Goal: Information Seeking & Learning: Learn about a topic

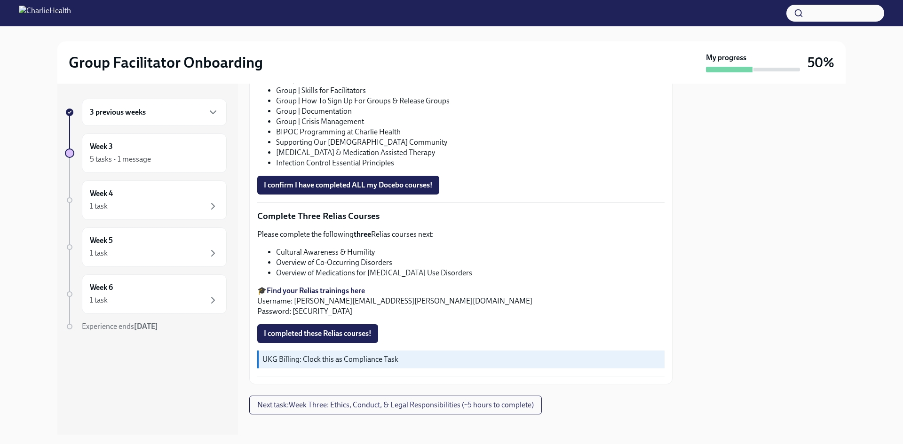
scroll to position [698, 0]
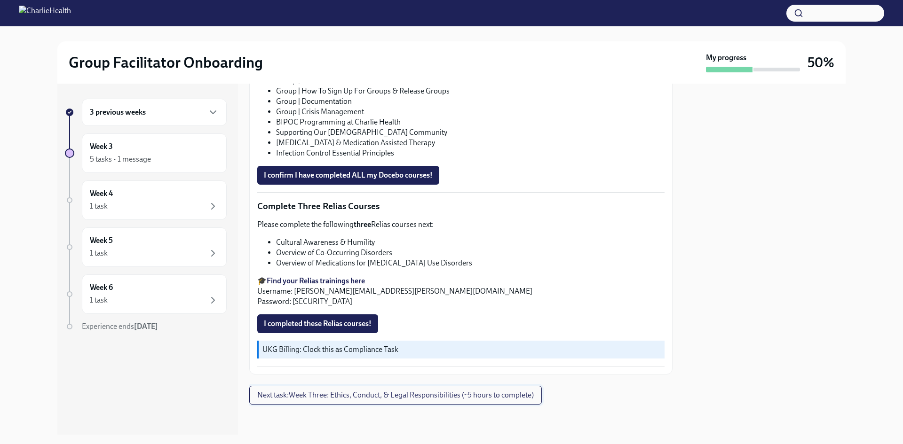
click at [492, 400] on button "Next task : Week Three: Ethics, Conduct, & Legal Responsibilities (~5 hours to …" at bounding box center [395, 395] width 293 height 19
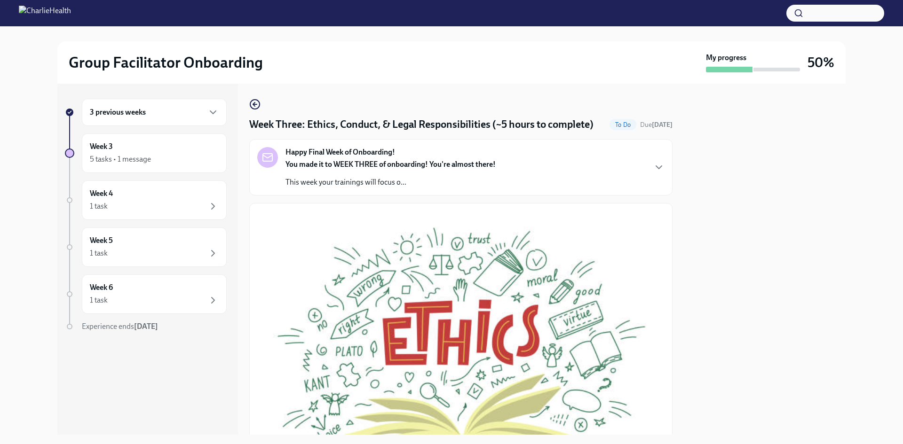
click at [612, 161] on div "Happy Final Week of Onboarding! You made it to WEEK THREE of onboarding! You're…" at bounding box center [460, 167] width 423 height 56
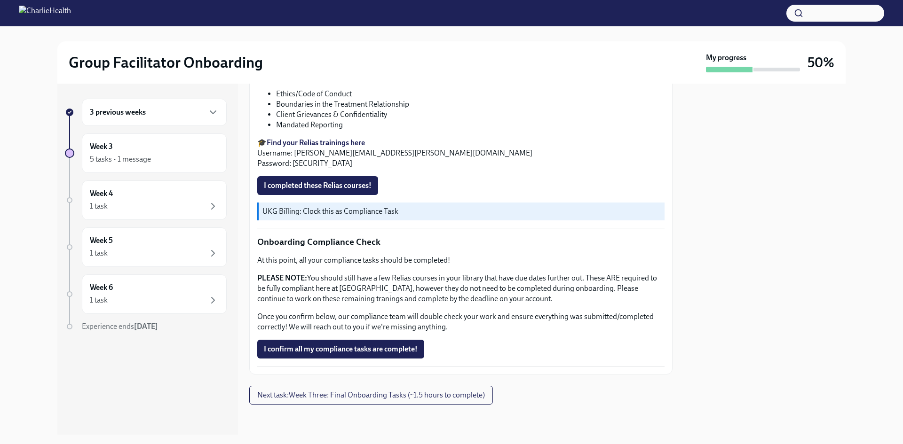
scroll to position [871, 0]
click at [478, 400] on span "Next task : Week Three: Final Onboarding Tasks (~1.5 hours to complete)" at bounding box center [371, 395] width 228 height 9
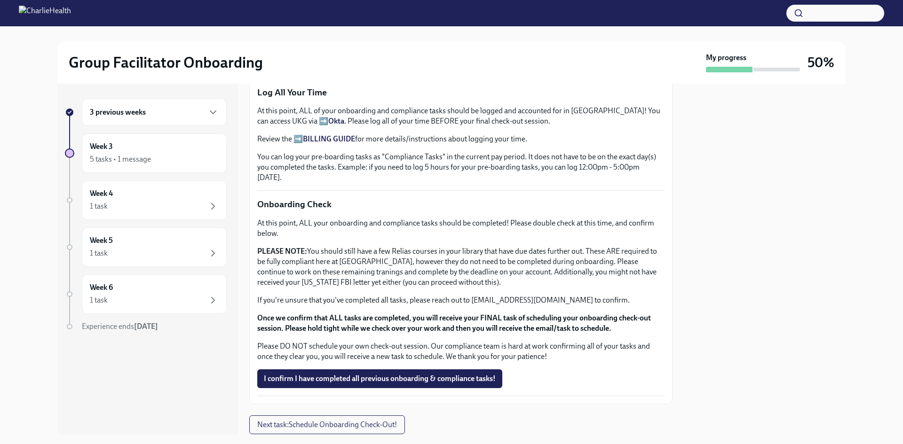
scroll to position [1072, 0]
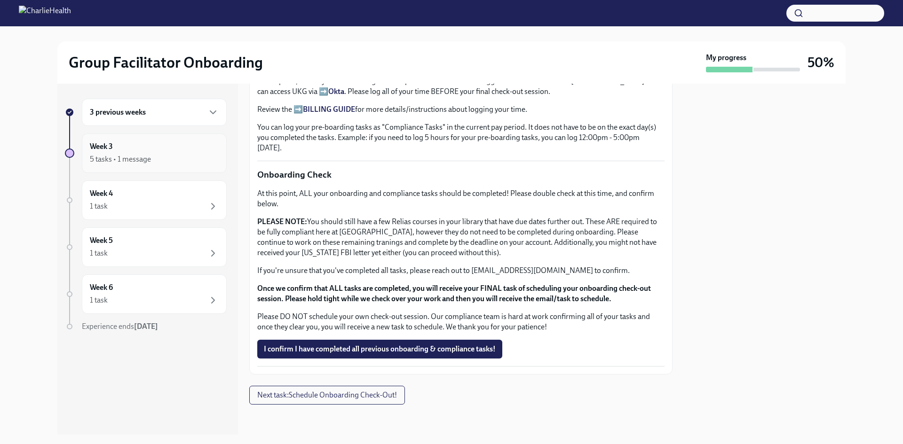
click at [156, 143] on div "Week 3 5 tasks • 1 message" at bounding box center [154, 154] width 129 height 24
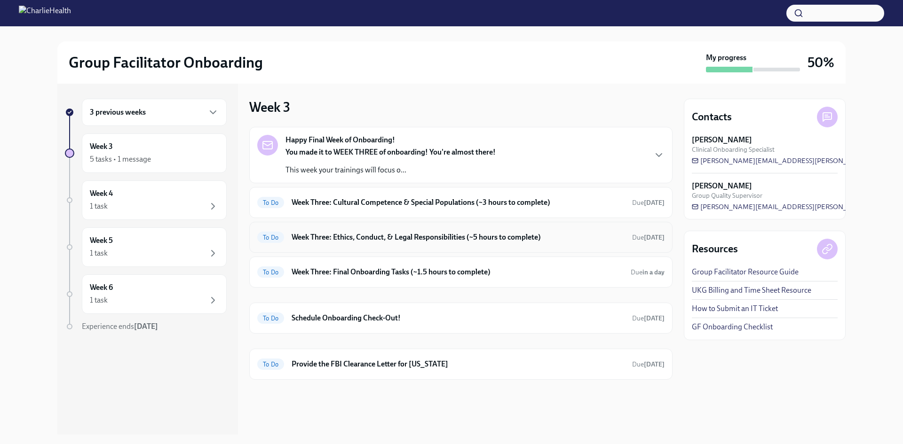
click at [513, 237] on h6 "Week Three: Ethics, Conduct, & Legal Responsibilities (~5 hours to complete)" at bounding box center [458, 237] width 333 height 10
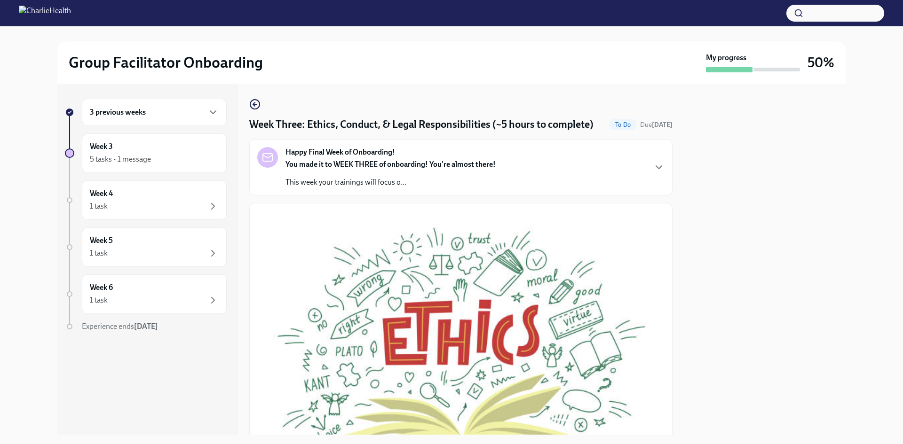
click at [592, 183] on div "Happy Final Week of Onboarding! You made it to WEEK THREE of onboarding! You're…" at bounding box center [460, 167] width 407 height 40
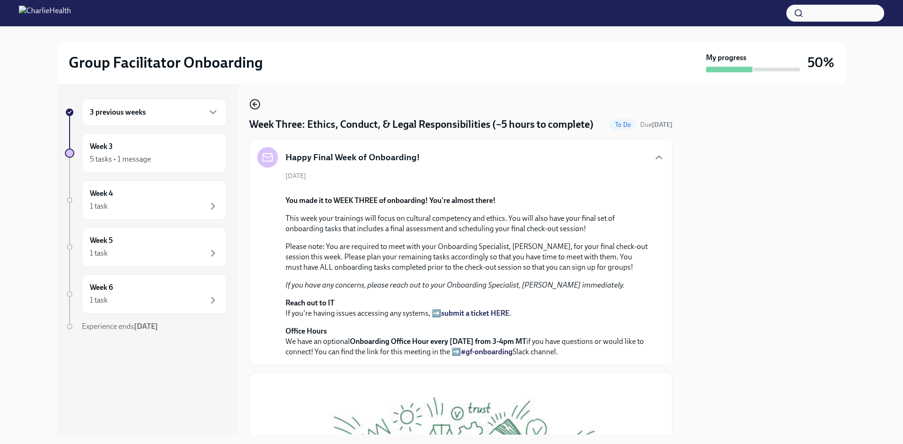
click at [254, 103] on icon "button" at bounding box center [254, 105] width 2 height 4
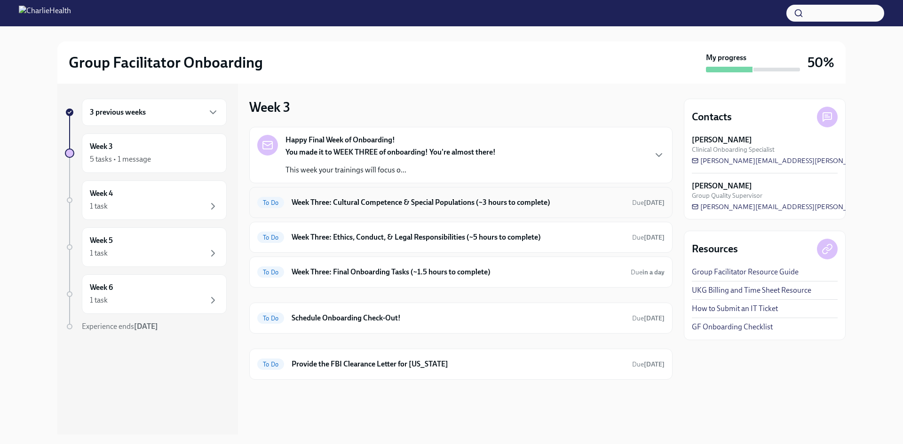
click at [541, 200] on h6 "Week Three: Cultural Competence & Special Populations (~3 hours to complete)" at bounding box center [458, 203] width 333 height 10
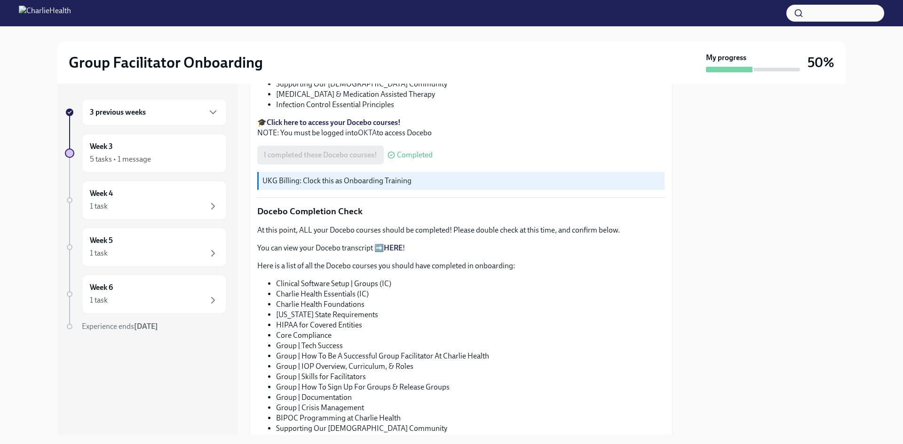
scroll to position [376, 0]
